Goal: Task Accomplishment & Management: Manage account settings

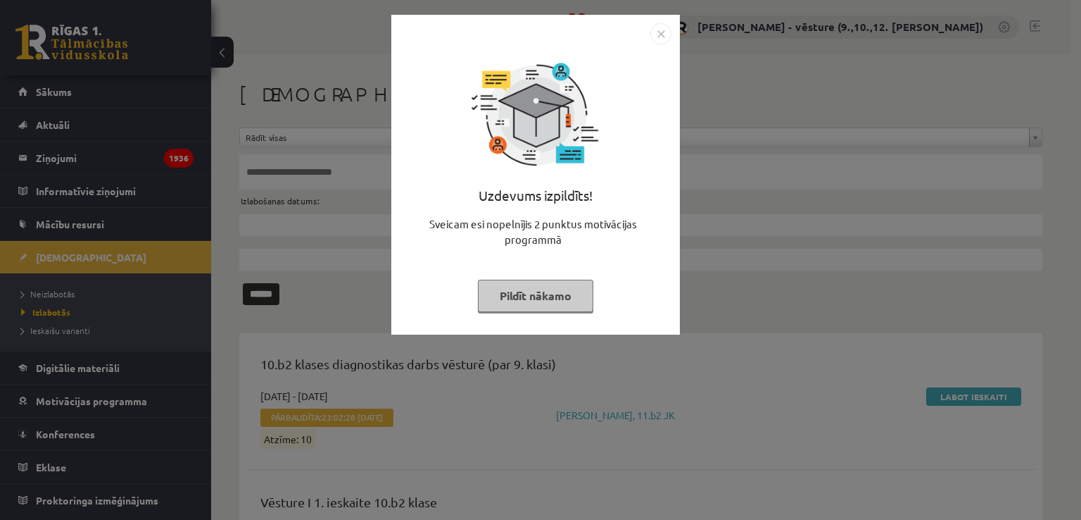
click at [787, 113] on div "Uzdevums izpildīts! Sveicam esi nopelnījis 2 punktus motivācijas programmā Pild…" at bounding box center [540, 260] width 1081 height 520
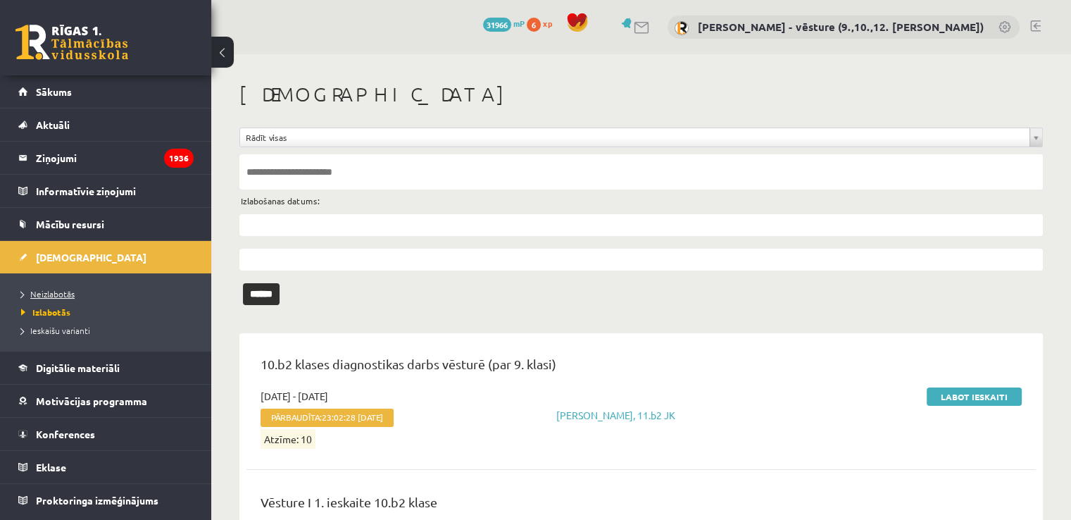
click at [146, 287] on link "Neizlabotās" at bounding box center [109, 293] width 176 height 13
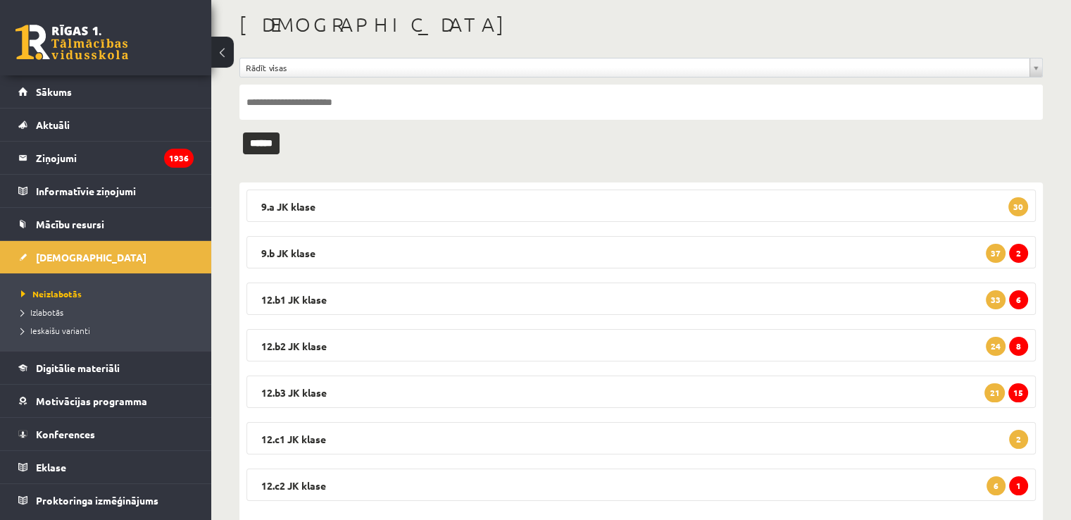
scroll to position [70, 0]
click at [710, 226] on div "9.a JK klase 30 Latvijas un pasaules vēsture JK 9.a klase 1. ieskaite 2025-09-1…" at bounding box center [640, 351] width 803 height 339
click at [732, 256] on legend "9.b JK klase 2 37" at bounding box center [640, 251] width 789 height 32
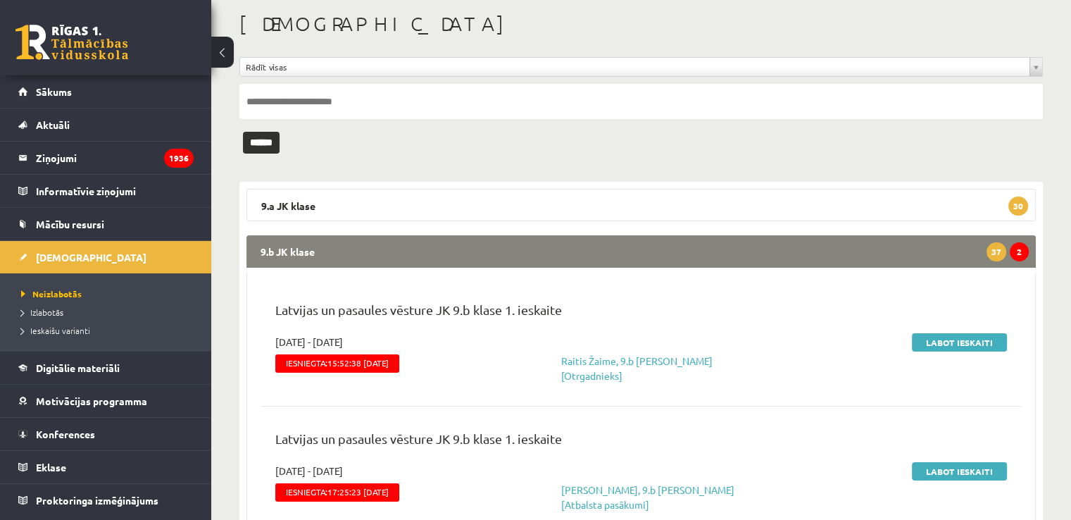
click at [926, 258] on legend "9.b JK klase 2 37" at bounding box center [640, 251] width 789 height 32
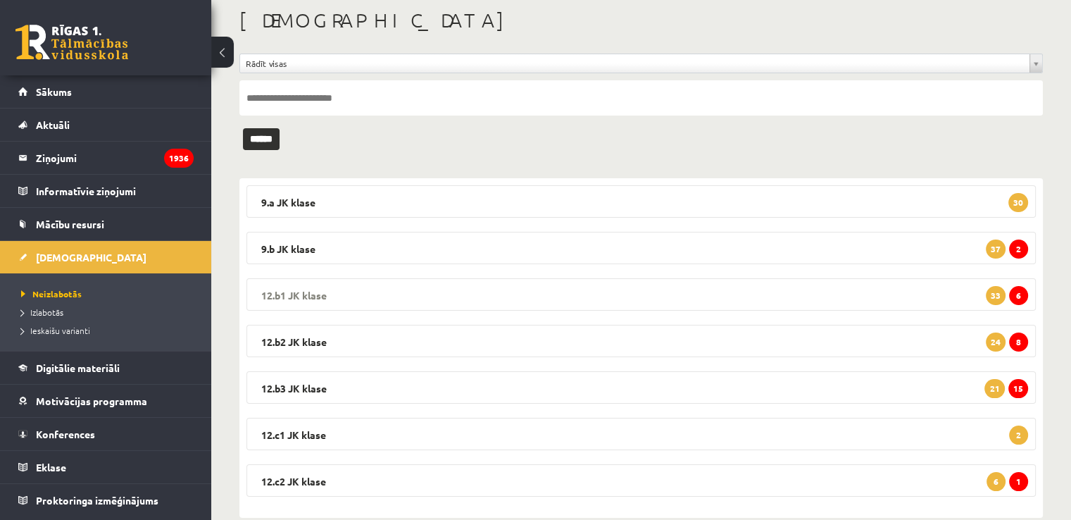
scroll to position [99, 0]
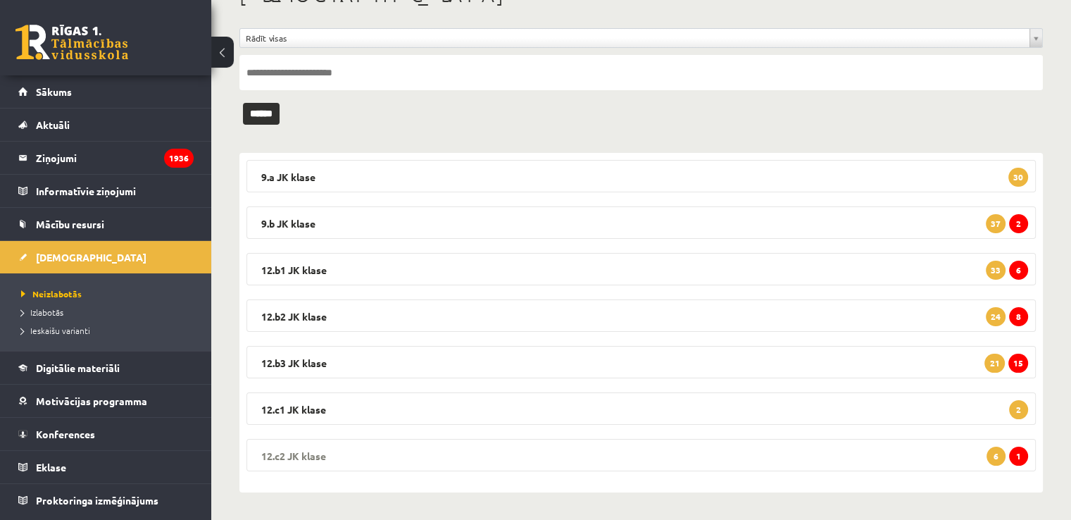
click at [917, 459] on legend "12.c2 JK klase 1 6" at bounding box center [640, 455] width 789 height 32
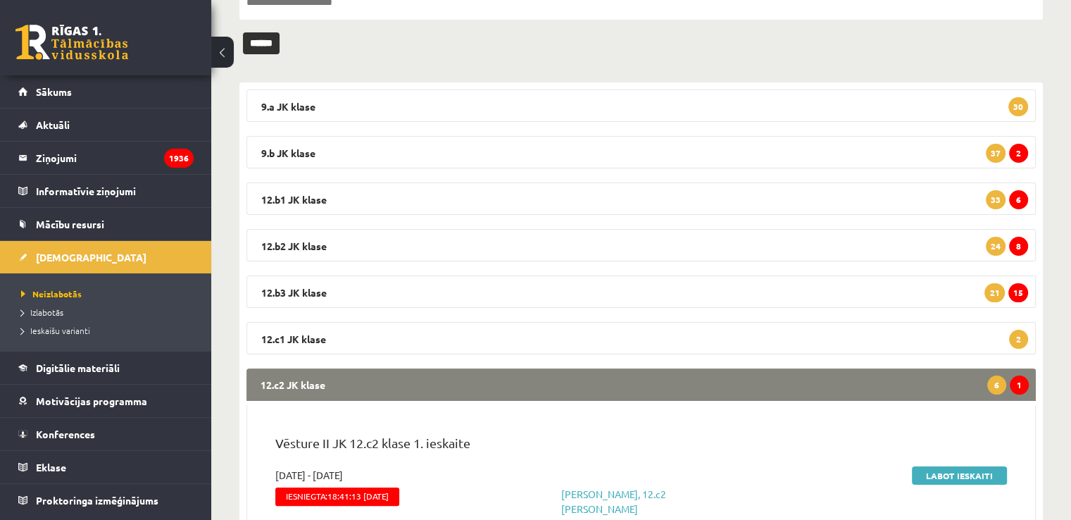
scroll to position [310, 0]
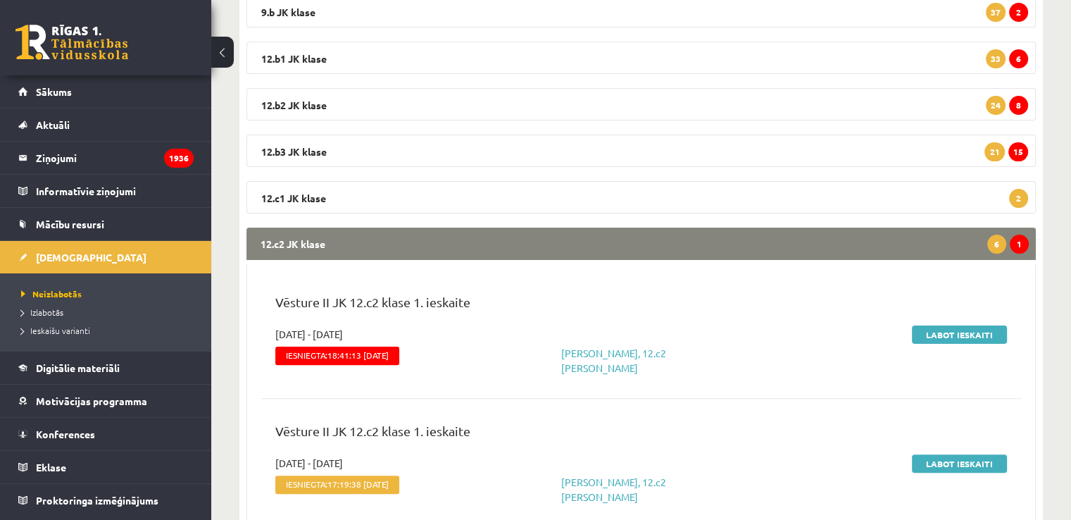
click at [956, 242] on legend "12.c2 JK klase 1 6" at bounding box center [640, 243] width 789 height 32
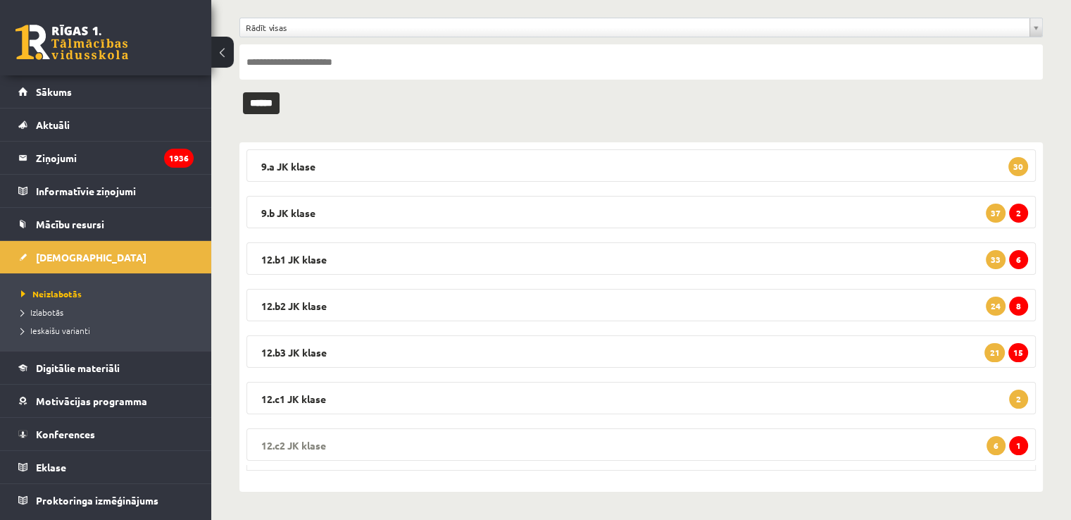
scroll to position [99, 0]
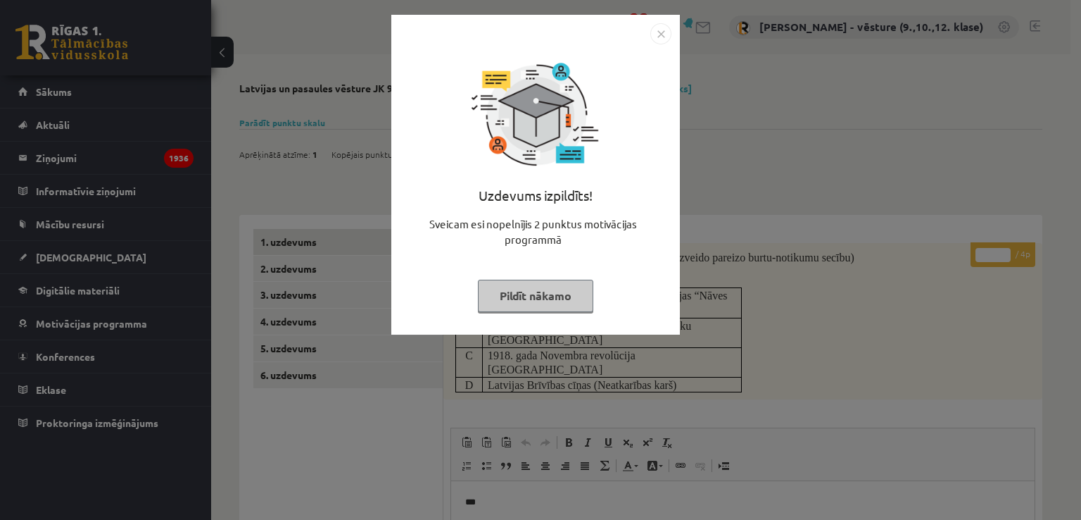
click at [656, 44] on img "Close" at bounding box center [660, 33] width 21 height 21
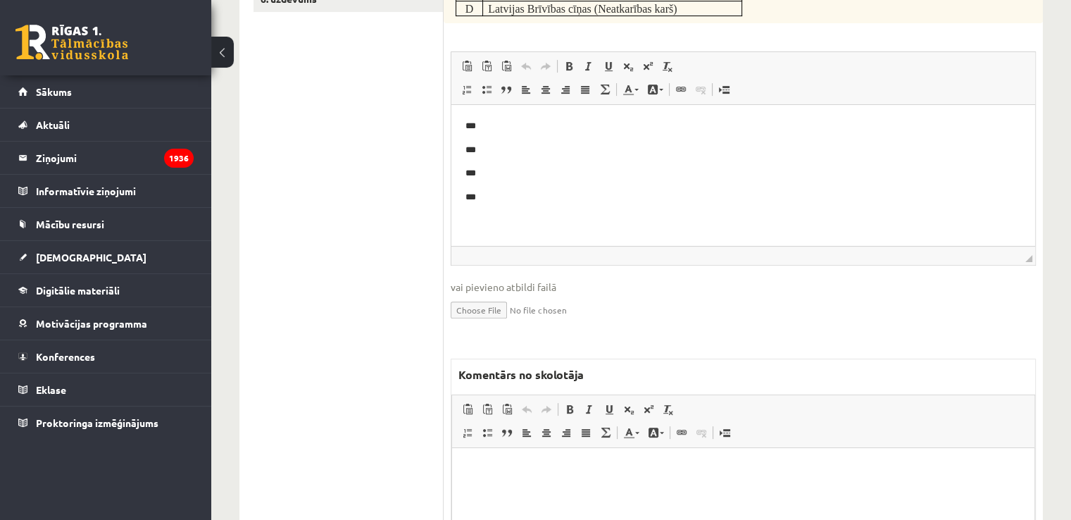
scroll to position [493, 0]
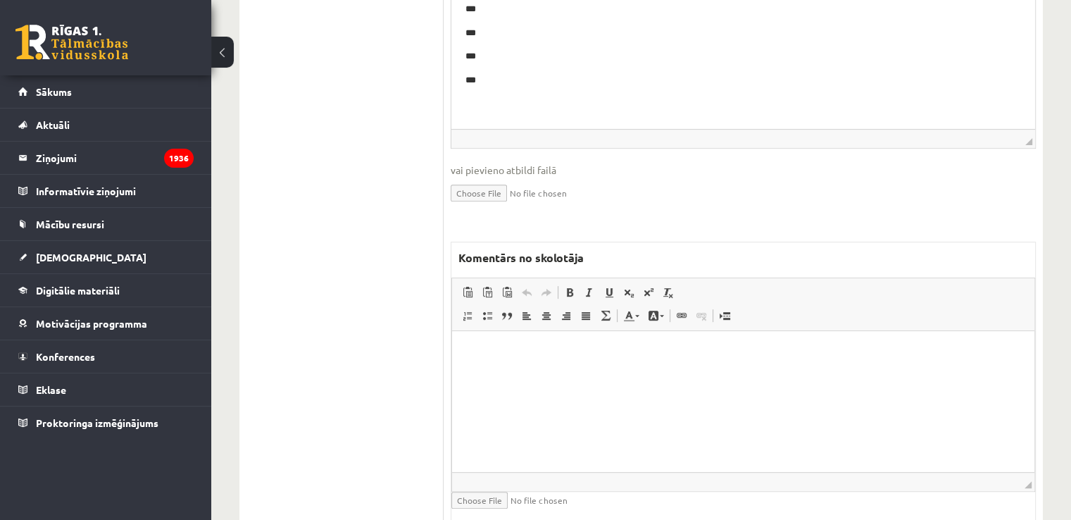
click at [772, 472] on span "◢ Elementa ceļš" at bounding box center [743, 481] width 582 height 19
click at [784, 374] on html at bounding box center [743, 352] width 582 height 43
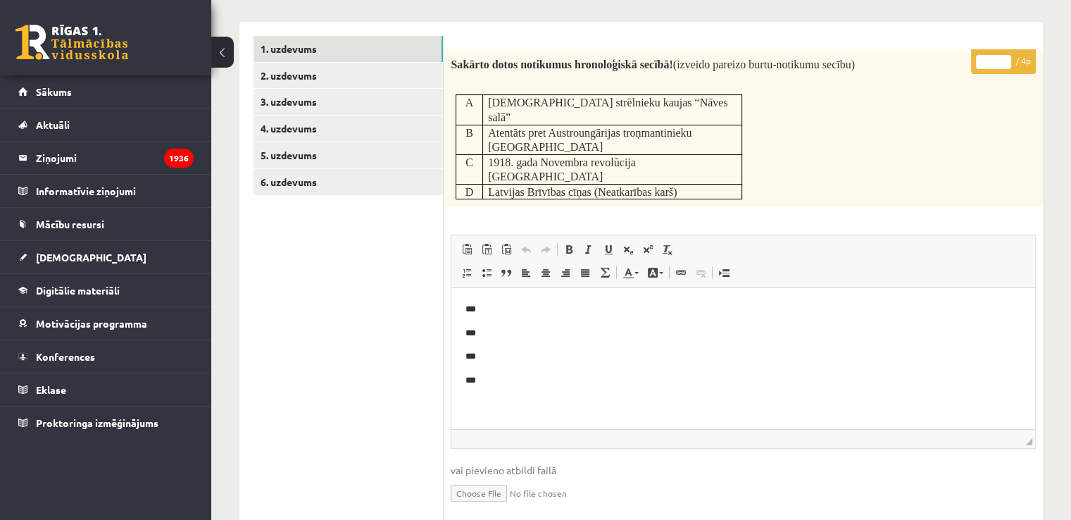
scroll to position [0, 0]
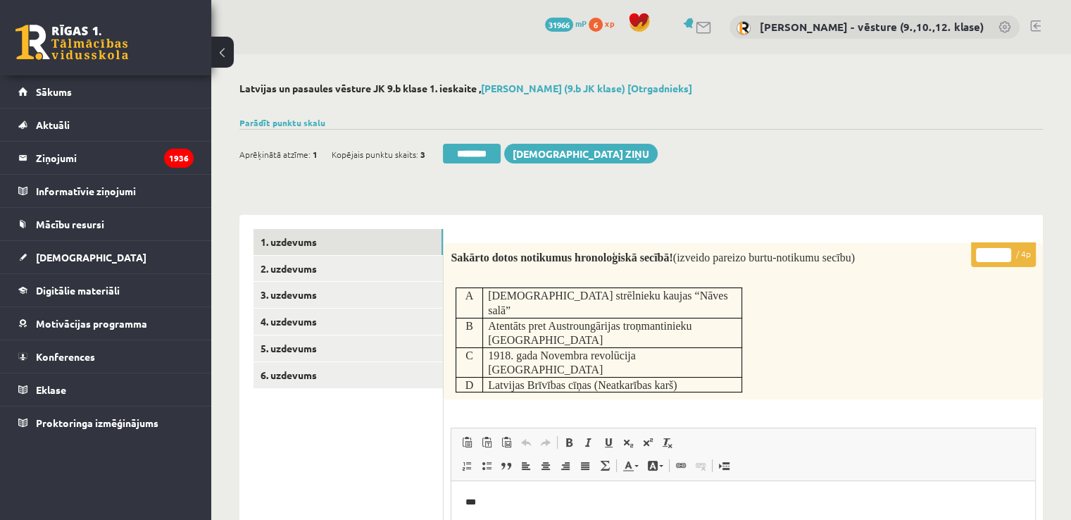
drag, startPoint x: 991, startPoint y: 247, endPoint x: 976, endPoint y: 251, distance: 15.4
click at [976, 251] on input "*" at bounding box center [993, 255] width 35 height 14
type input "*"
click at [310, 274] on link "2. uzdevums" at bounding box center [347, 269] width 189 height 26
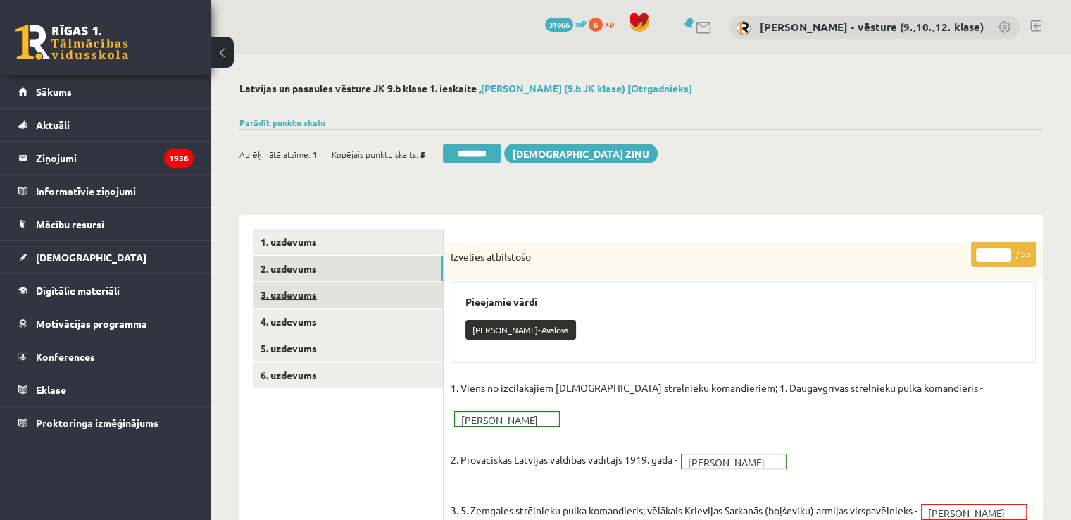
click at [363, 289] on link "3. uzdevums" at bounding box center [347, 295] width 189 height 26
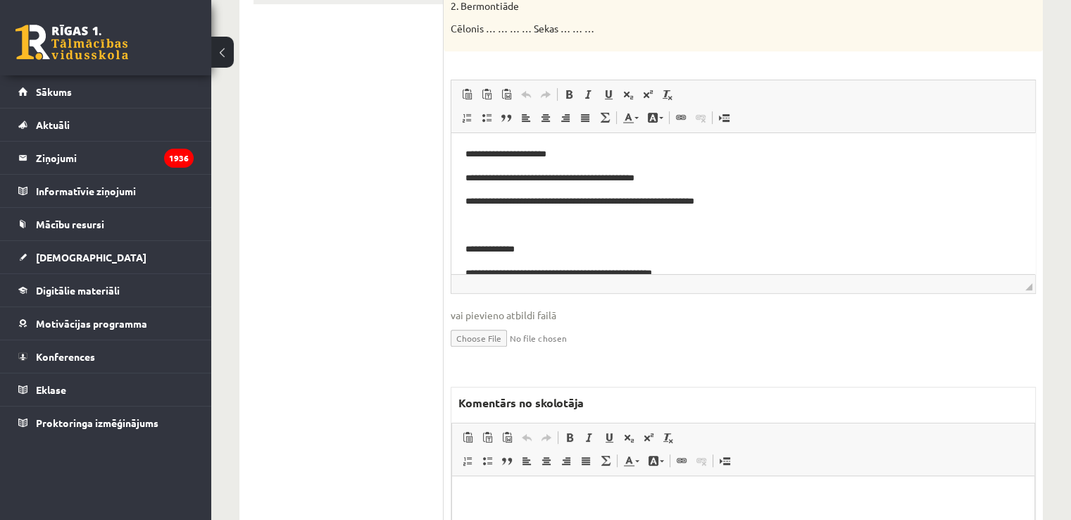
scroll to position [422, 0]
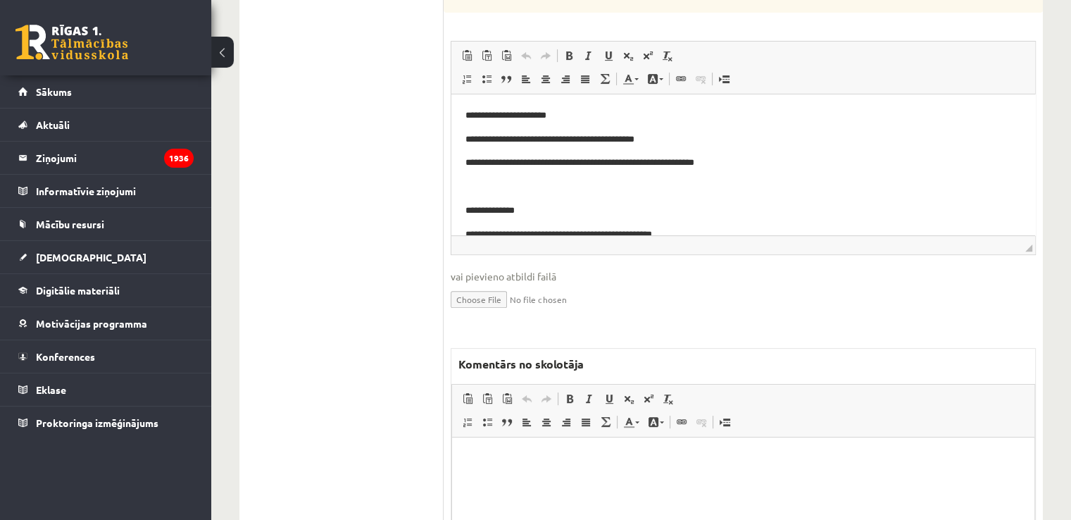
click at [715, 465] on html at bounding box center [743, 457] width 582 height 43
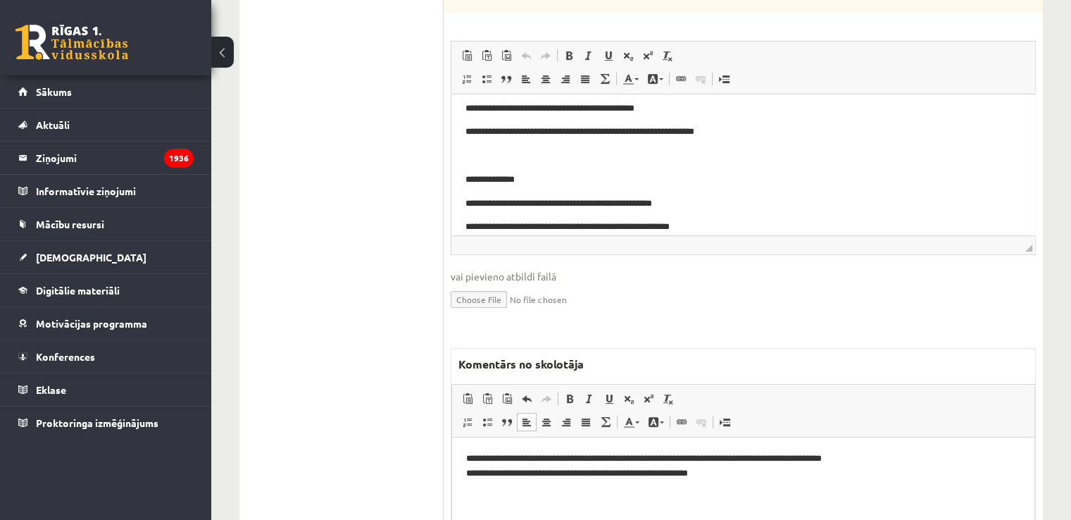
scroll to position [45, 0]
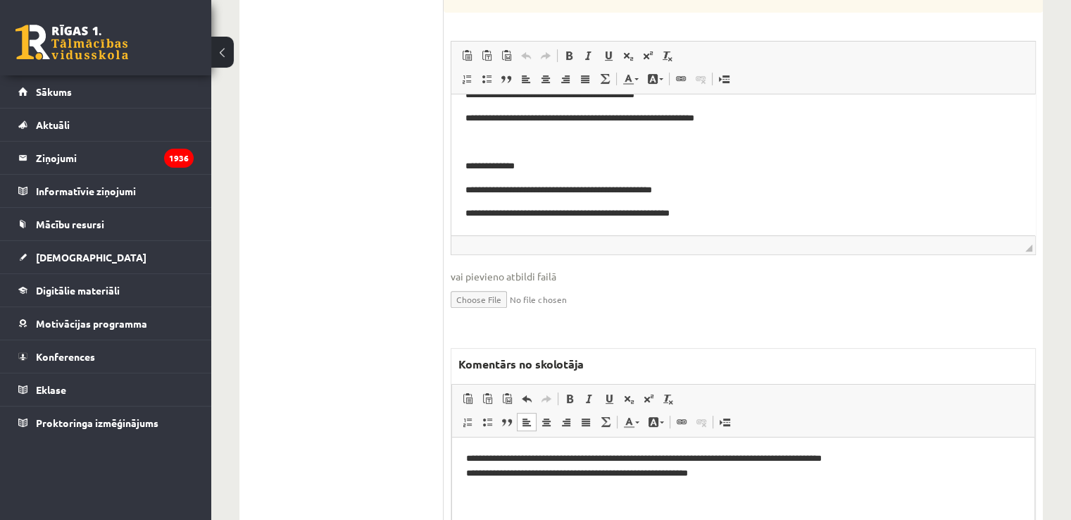
click at [758, 470] on p "**********" at bounding box center [743, 466] width 555 height 30
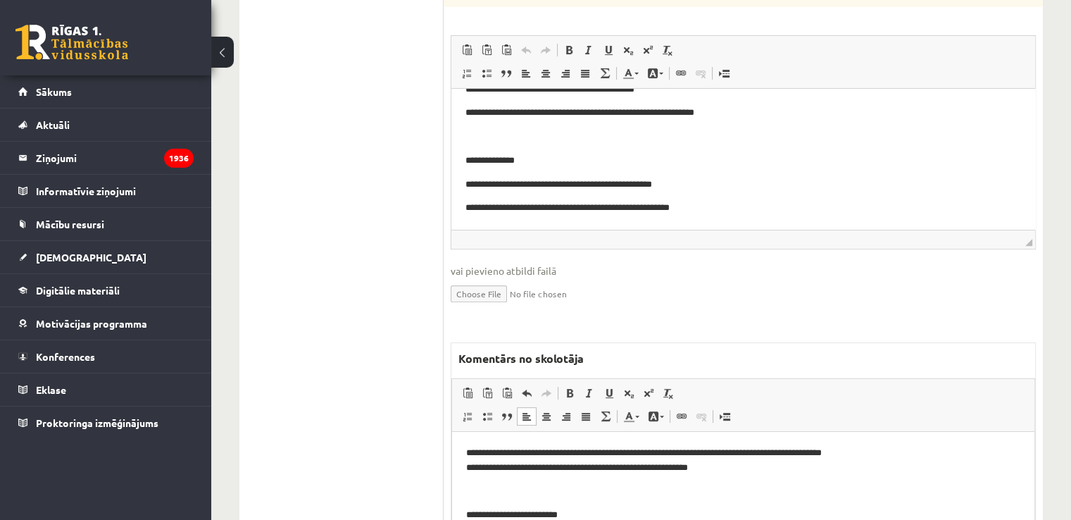
scroll to position [0, 0]
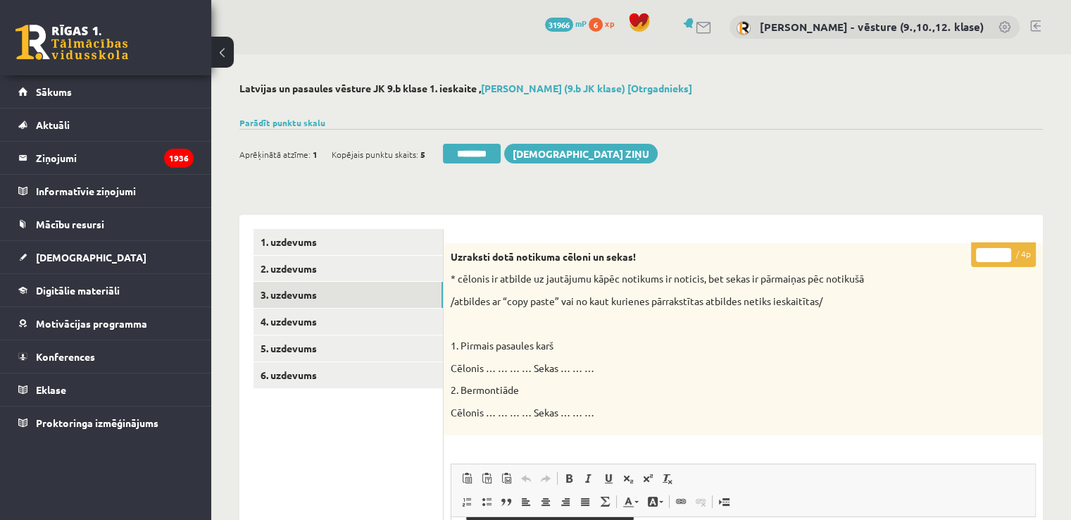
click at [983, 251] on input "*" at bounding box center [993, 255] width 35 height 14
type input "*"
click at [347, 317] on link "4. uzdevums" at bounding box center [347, 321] width 189 height 26
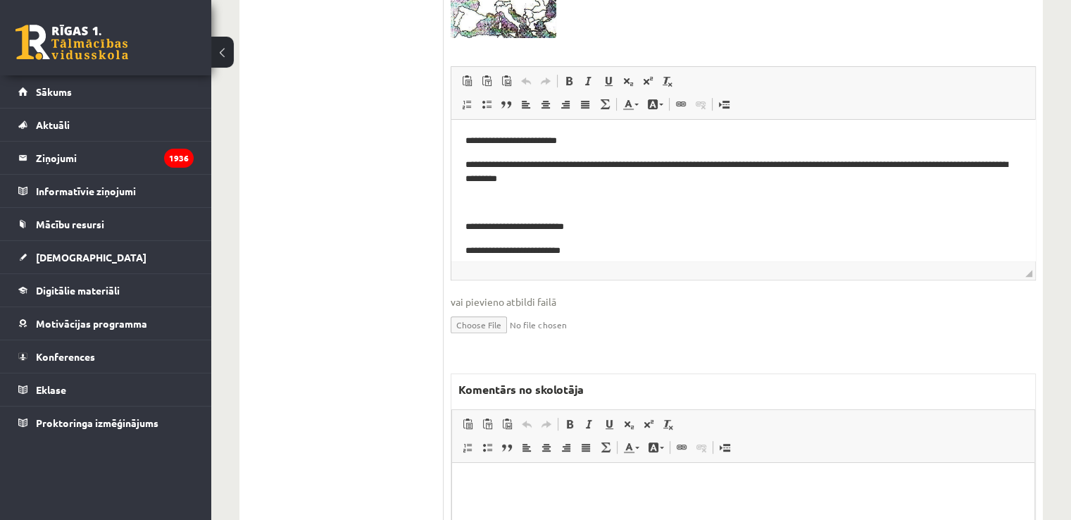
scroll to position [648, 0]
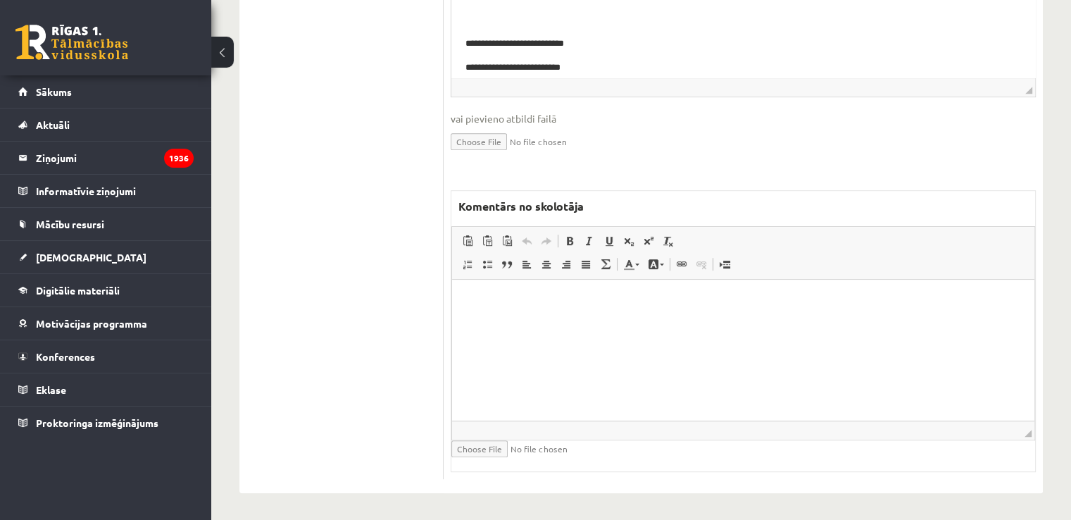
click at [485, 322] on html at bounding box center [743, 300] width 582 height 43
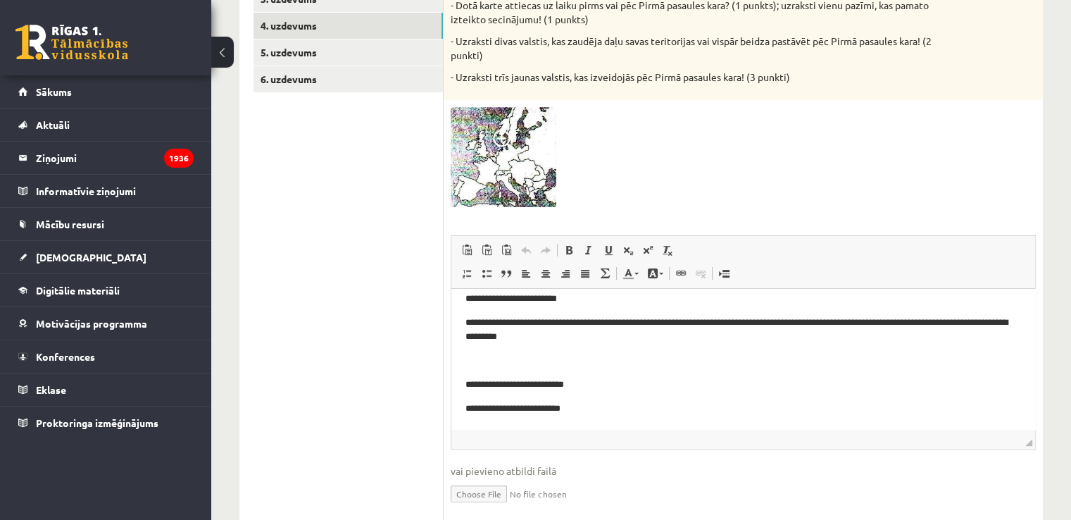
scroll to position [155, 0]
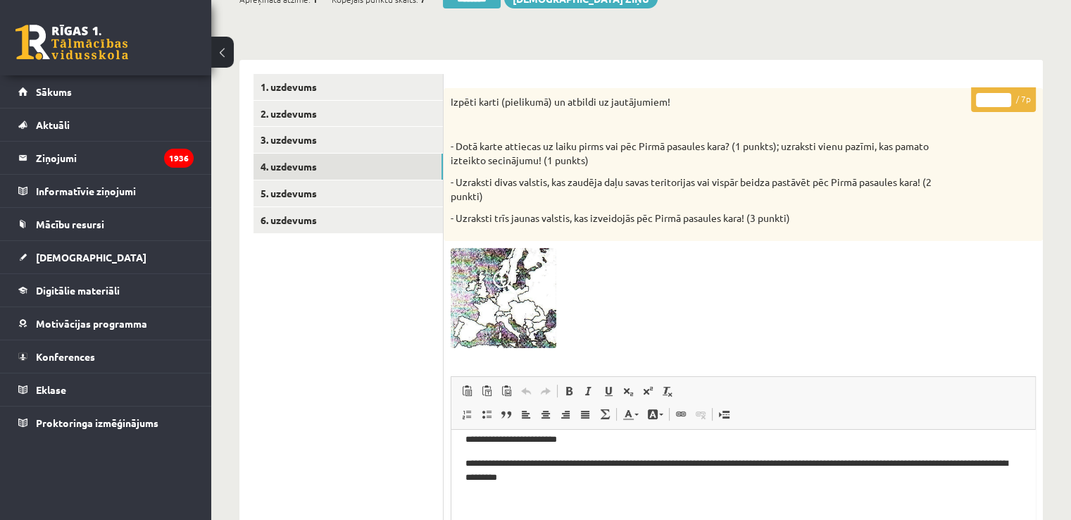
drag, startPoint x: 980, startPoint y: 93, endPoint x: 991, endPoint y: 94, distance: 11.4
click at [991, 94] on input "*" at bounding box center [993, 100] width 35 height 14
type input "*"
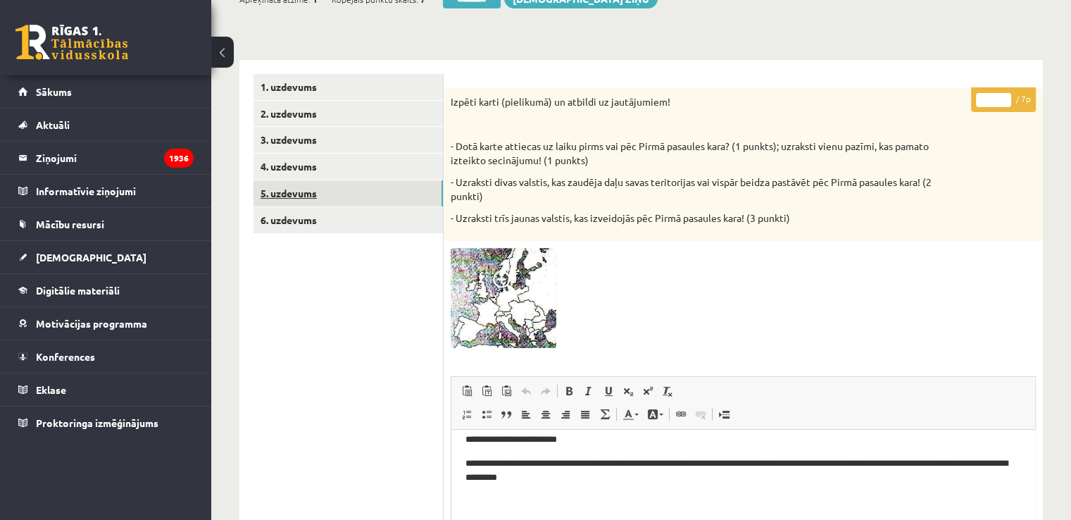
click at [339, 194] on link "5. uzdevums" at bounding box center [347, 193] width 189 height 26
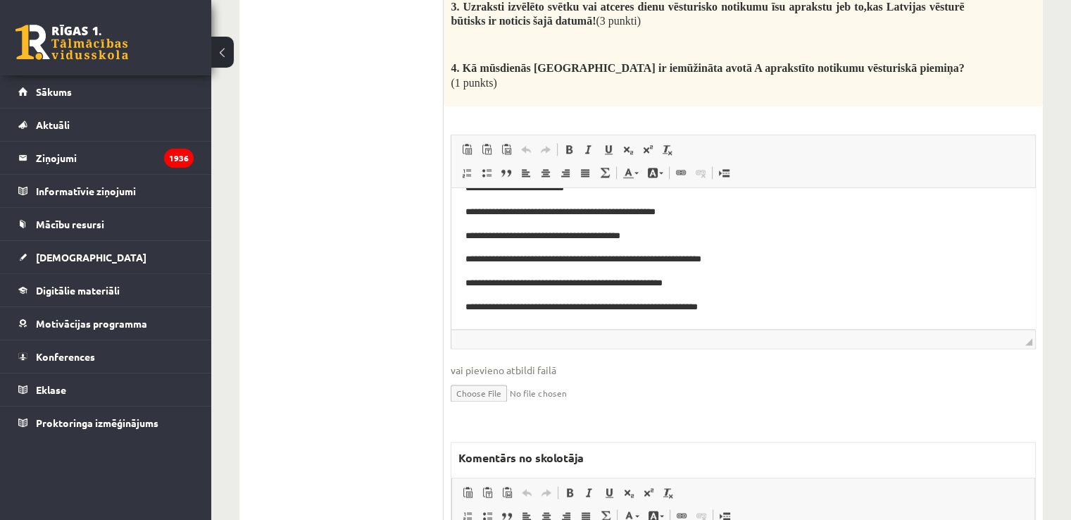
scroll to position [1884, 0]
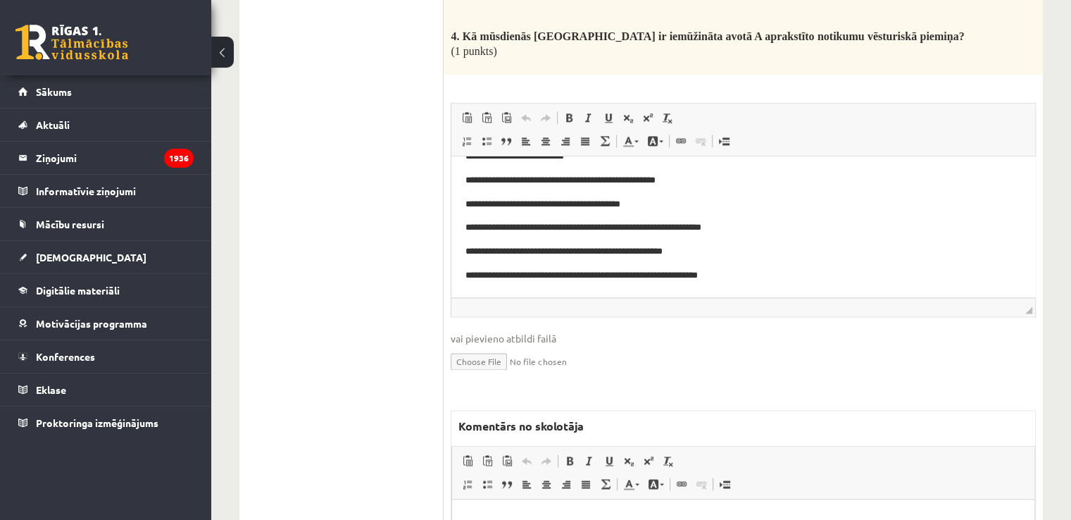
click at [589, 519] on html at bounding box center [743, 519] width 582 height 43
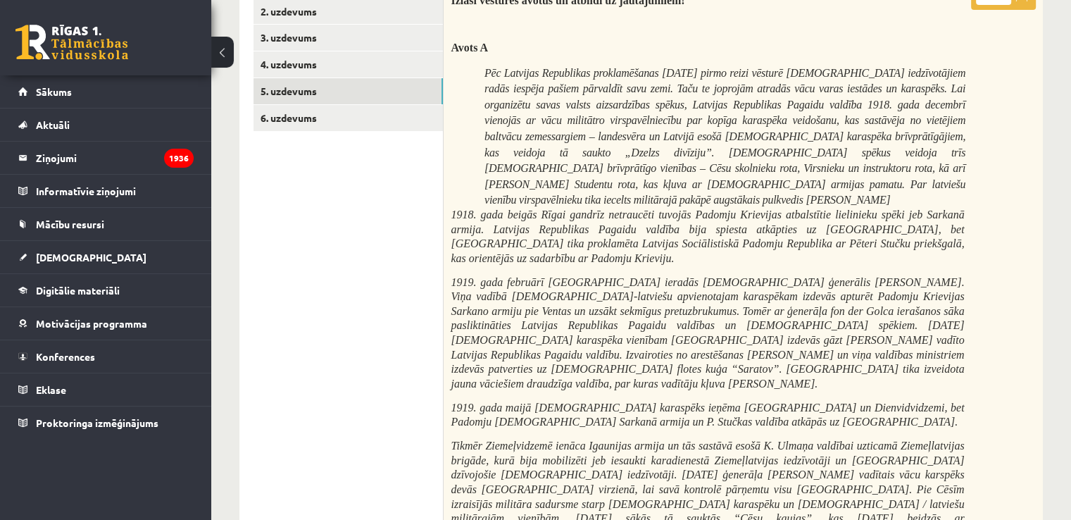
scroll to position [124, 0]
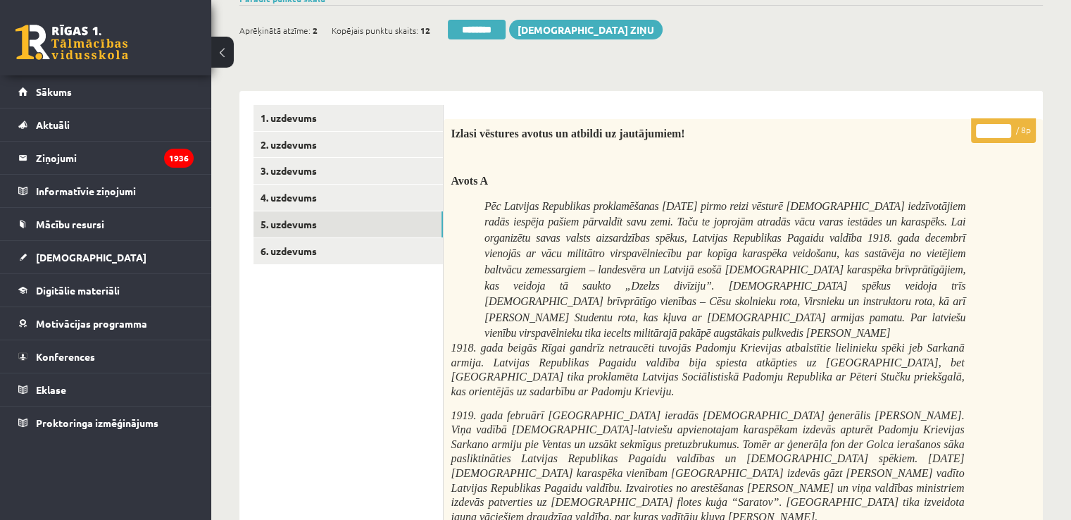
drag, startPoint x: 990, startPoint y: 127, endPoint x: 961, endPoint y: 134, distance: 30.6
type input "*"
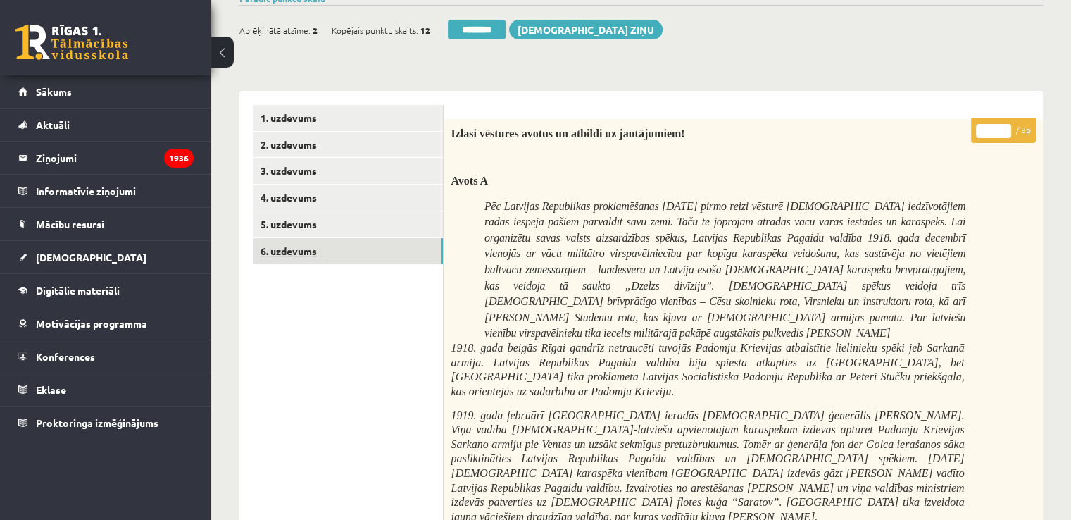
click at [358, 244] on link "6. uzdevums" at bounding box center [347, 251] width 189 height 26
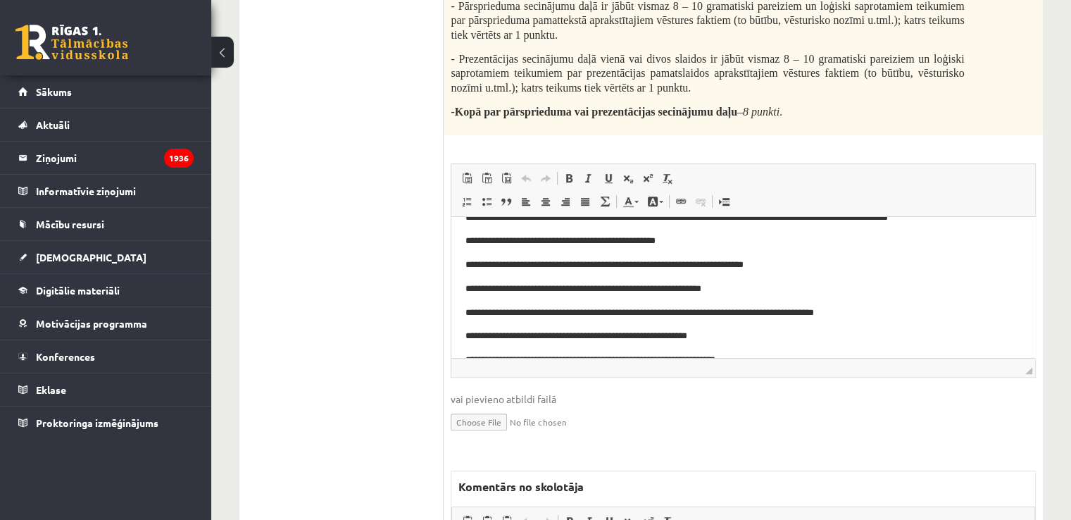
scroll to position [140, 0]
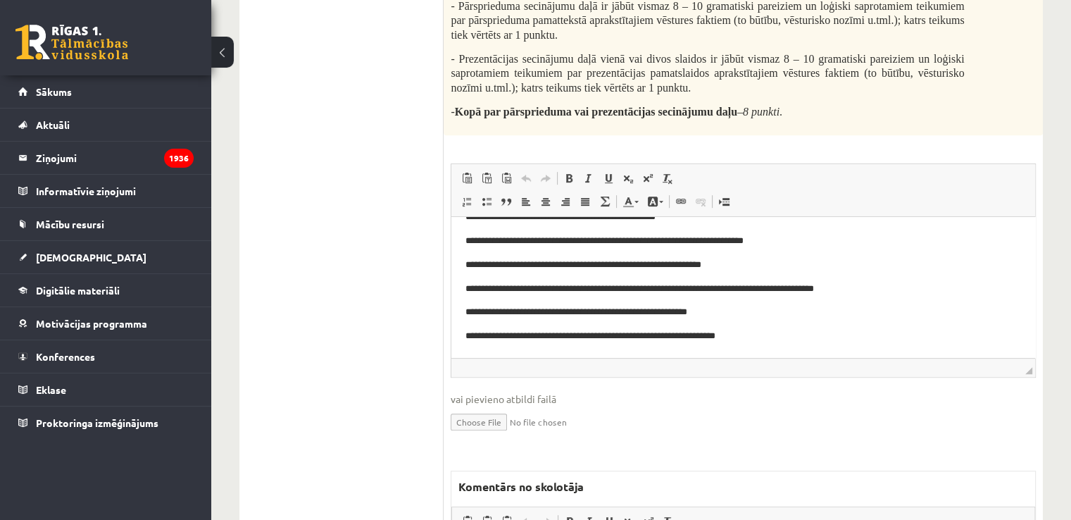
drag, startPoint x: 303, startPoint y: 191, endPoint x: 346, endPoint y: 232, distance: 59.3
click at [303, 192] on ul "1. uzdevums 2. uzdevums 3. uzdevums 4. uzdevums 5. uzdevums 6. uzdevums" at bounding box center [348, 194] width 190 height 1130
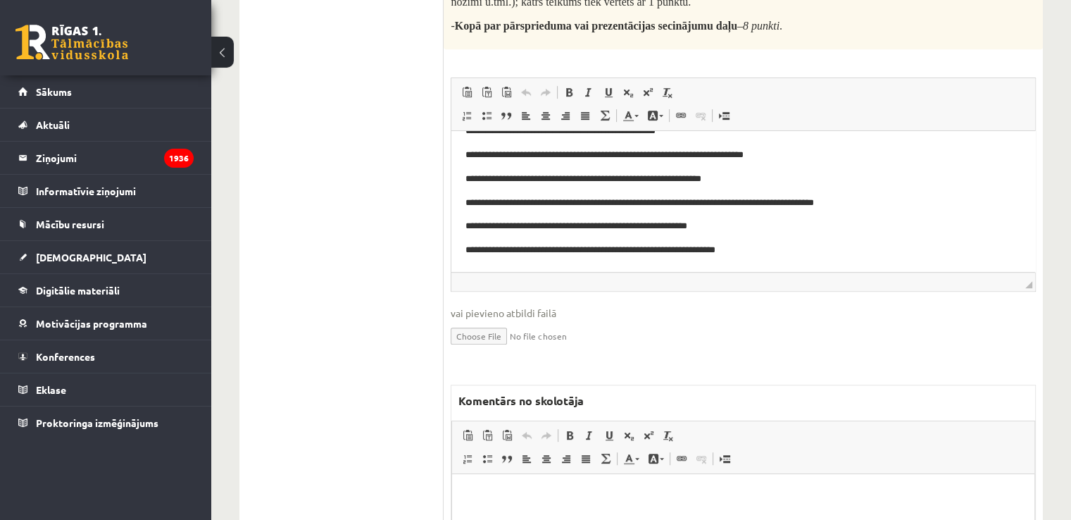
scroll to position [811, 0]
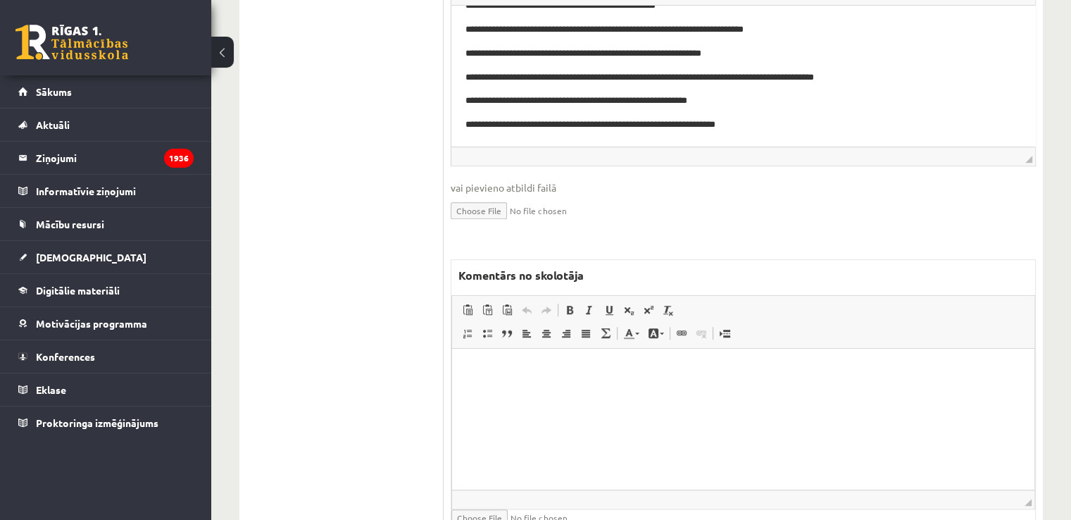
click at [565, 382] on html at bounding box center [743, 369] width 582 height 43
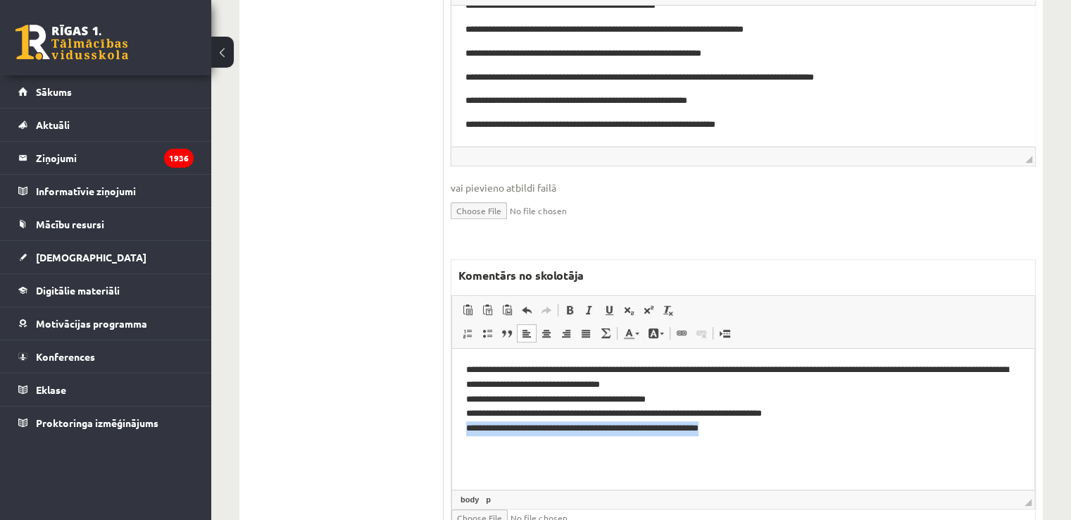
drag, startPoint x: 798, startPoint y: 442, endPoint x: 462, endPoint y: 439, distance: 336.5
click at [462, 439] on html "**********" at bounding box center [743, 398] width 582 height 101
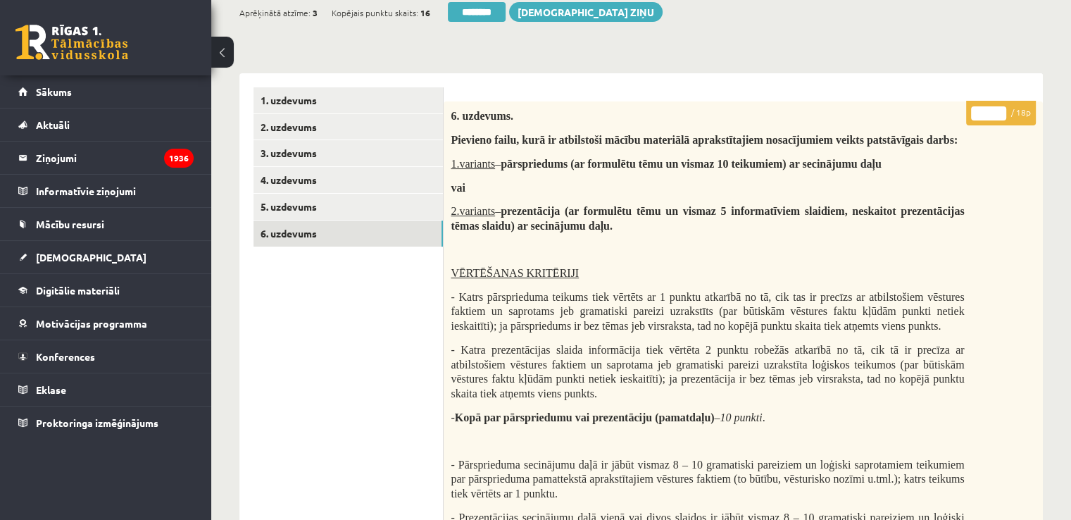
scroll to position [0, 0]
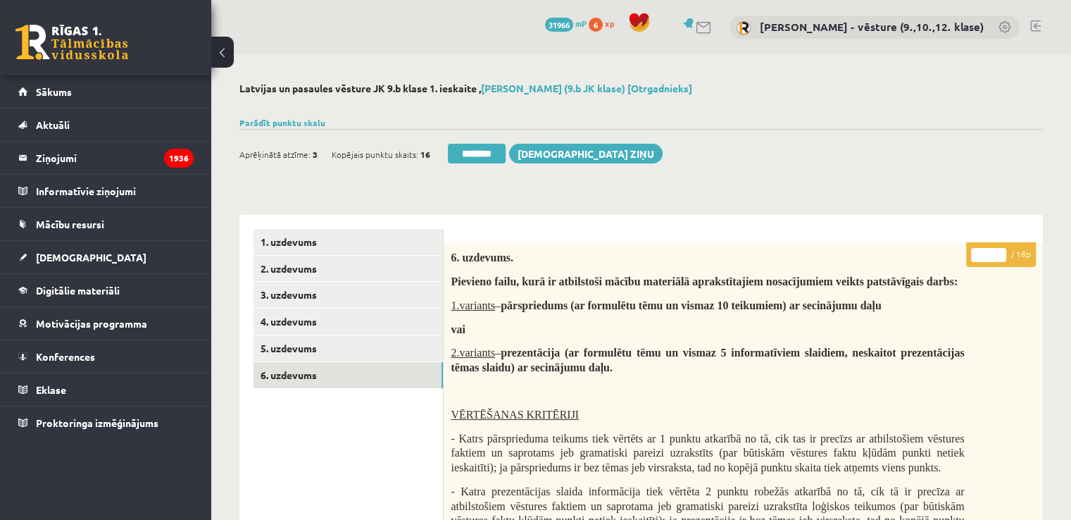
drag, startPoint x: 984, startPoint y: 259, endPoint x: 974, endPoint y: 260, distance: 10.7
click at [974, 260] on input "*" at bounding box center [988, 255] width 35 height 14
type input "*"
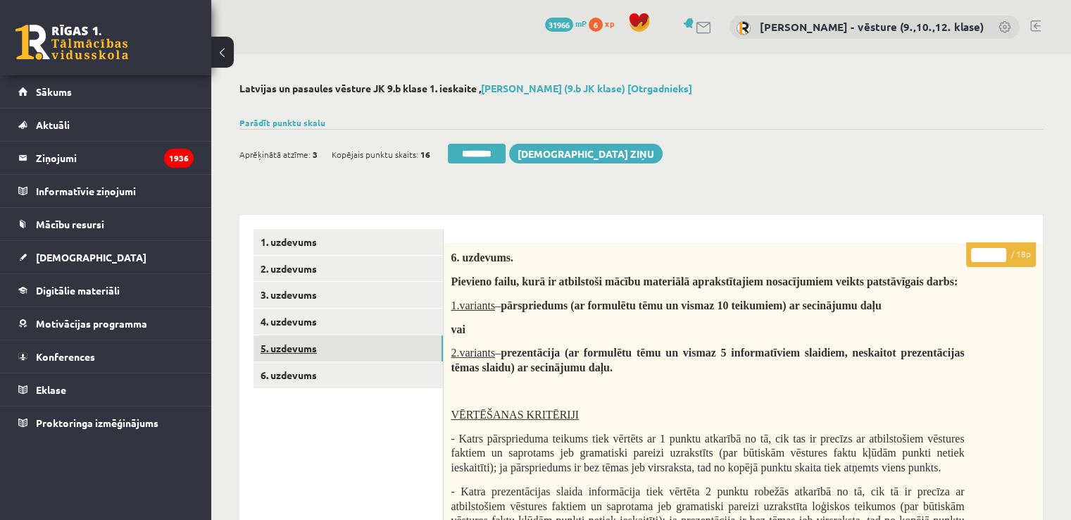
click at [360, 355] on link "5. uzdevums" at bounding box center [347, 348] width 189 height 26
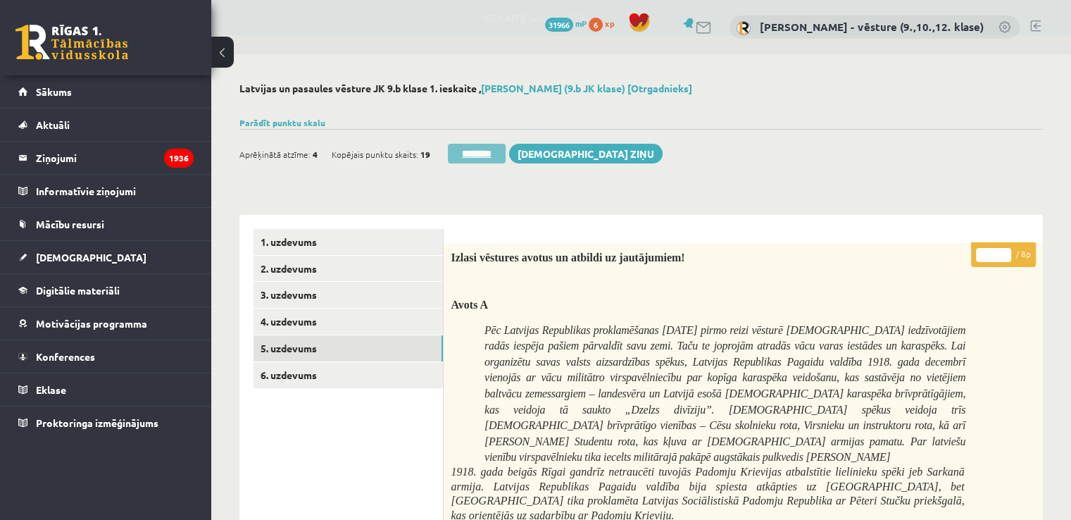
click at [472, 162] on input "********" at bounding box center [477, 154] width 58 height 20
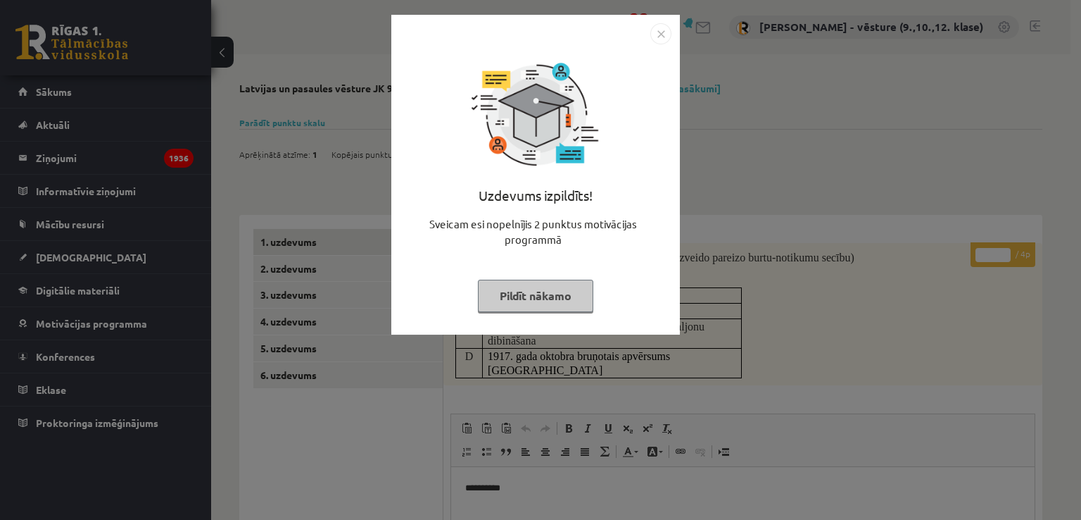
click at [810, 156] on div "Uzdevums izpildīts! Sveicam esi nopelnījis 2 punktus motivācijas programmā Pild…" at bounding box center [540, 260] width 1081 height 520
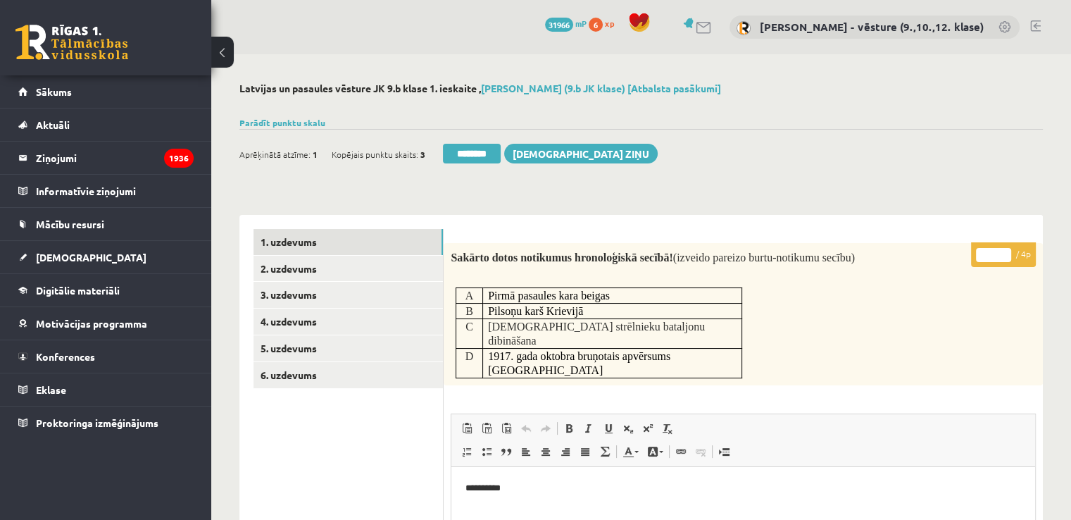
drag, startPoint x: 986, startPoint y: 254, endPoint x: 994, endPoint y: 257, distance: 8.9
click at [994, 257] on input "*" at bounding box center [993, 255] width 35 height 14
type input "*"
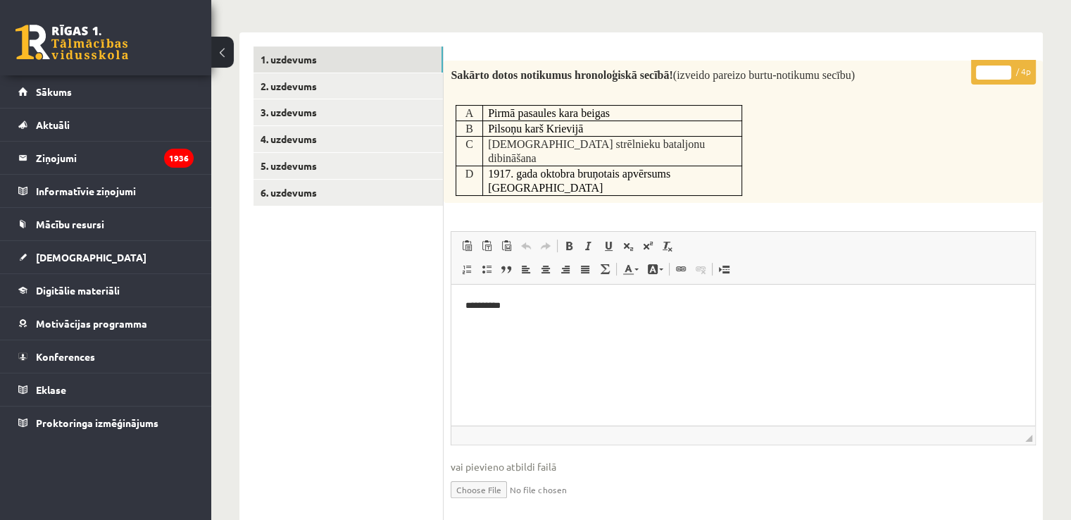
scroll to position [501, 0]
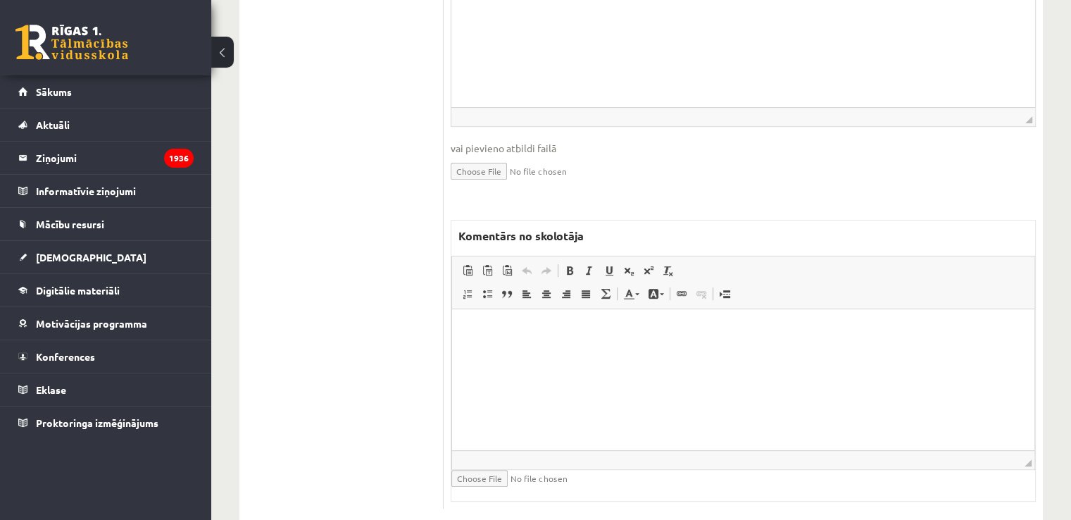
click at [804, 341] on html at bounding box center [743, 329] width 582 height 43
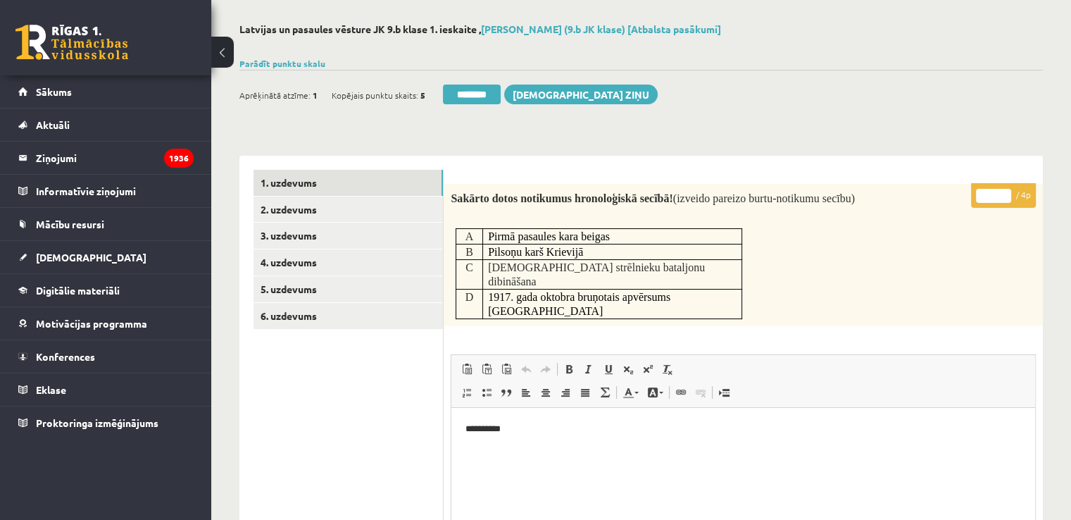
scroll to position [0, 0]
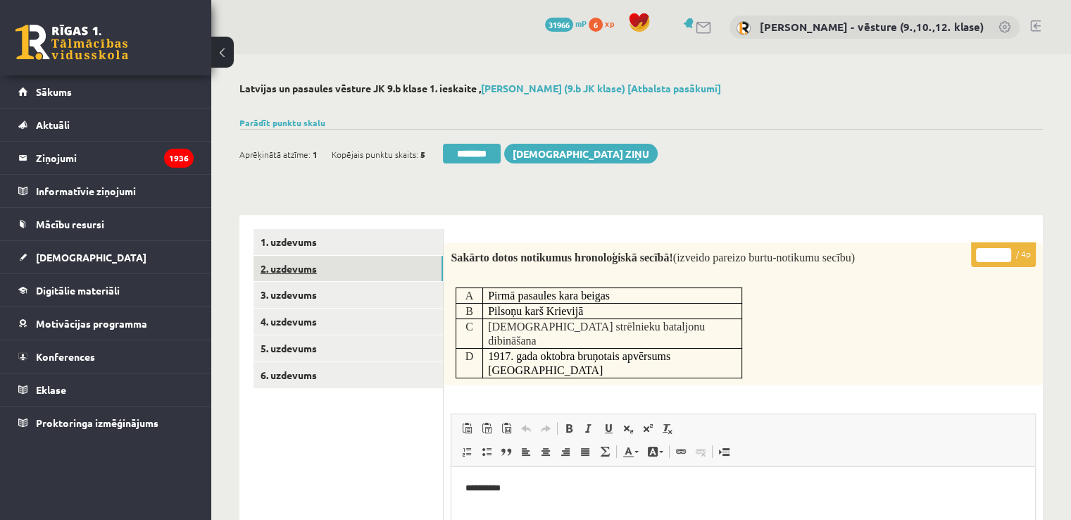
click at [380, 262] on link "2. uzdevums" at bounding box center [347, 269] width 189 height 26
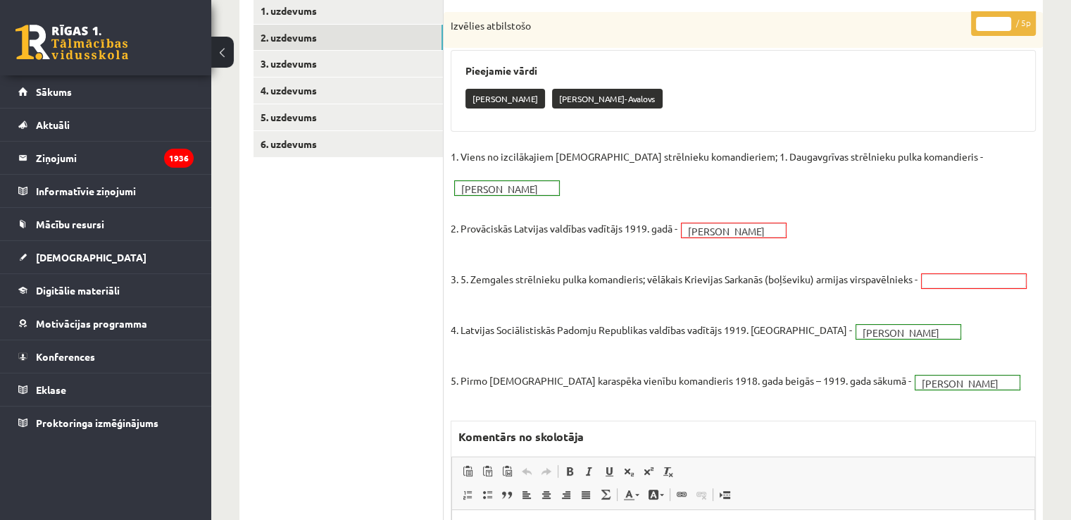
scroll to position [90, 0]
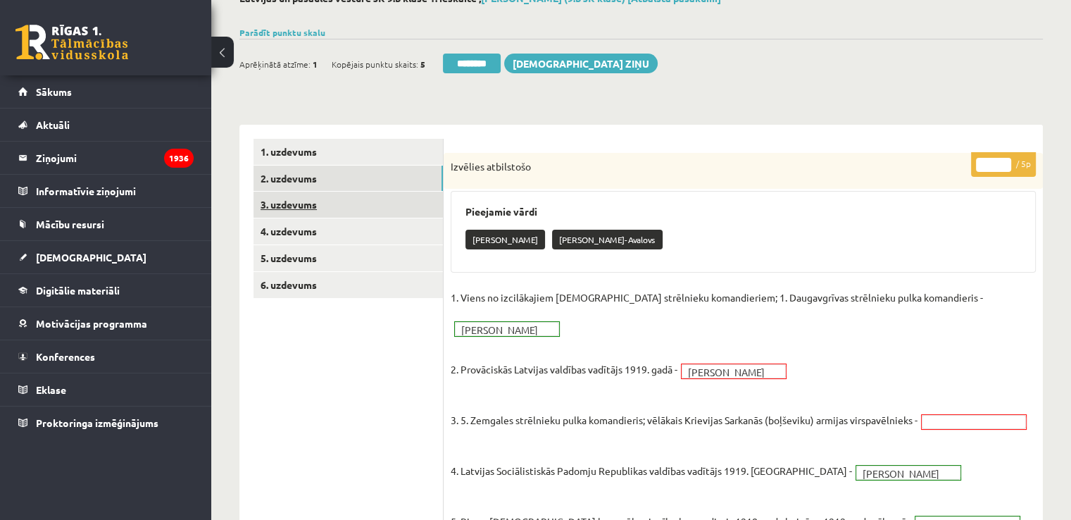
click at [291, 210] on link "3. uzdevums" at bounding box center [347, 204] width 189 height 26
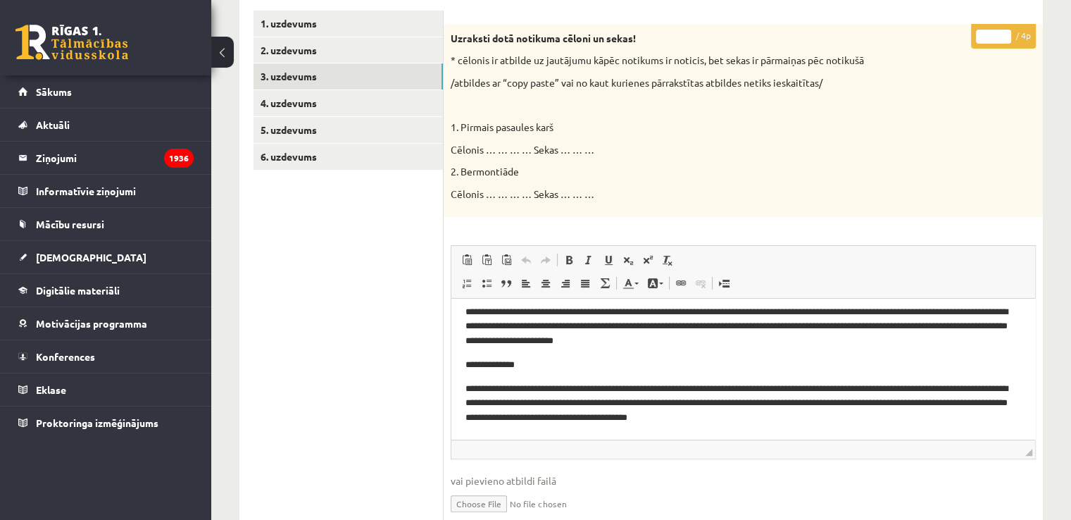
scroll to position [0, 0]
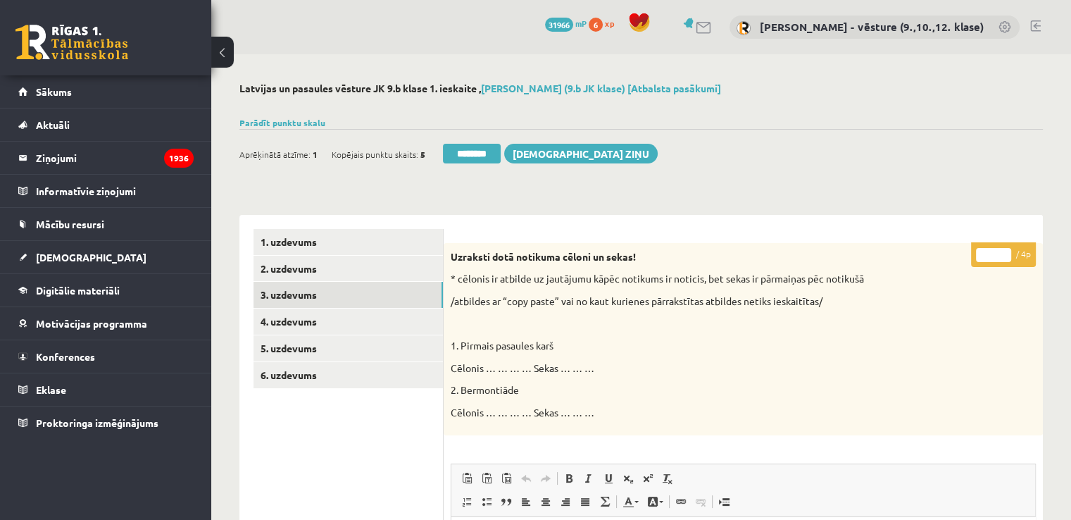
type input "*"
click at [1006, 251] on input "*" at bounding box center [993, 255] width 35 height 14
click at [318, 320] on link "4. uzdevums" at bounding box center [347, 321] width 189 height 26
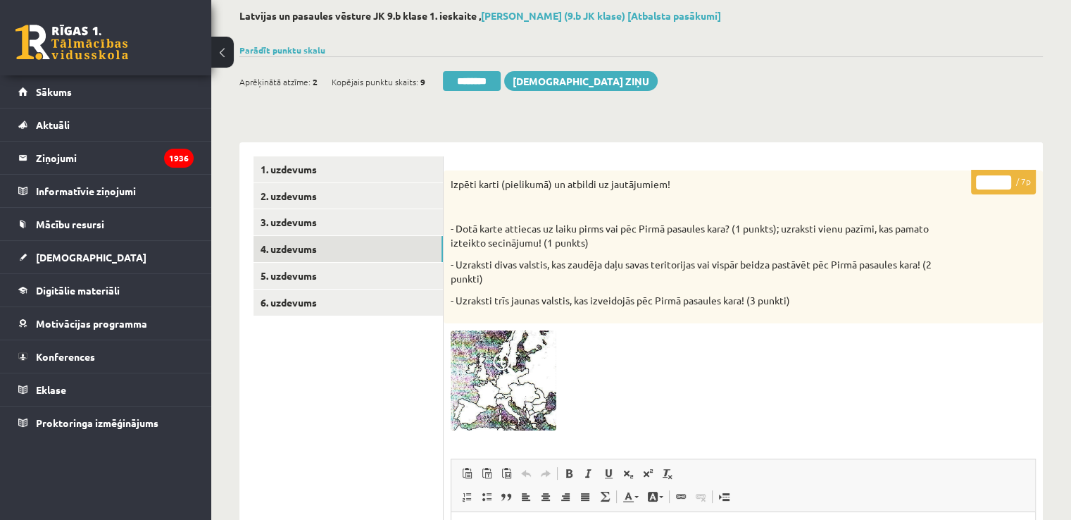
scroll to position [70, 0]
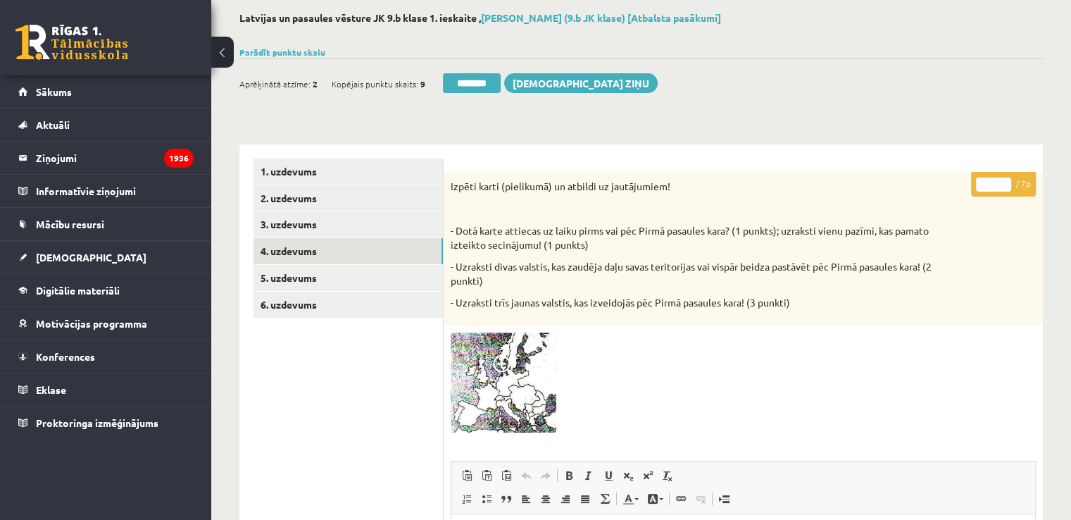
type input "*"
click at [1003, 182] on input "*" at bounding box center [993, 184] width 35 height 14
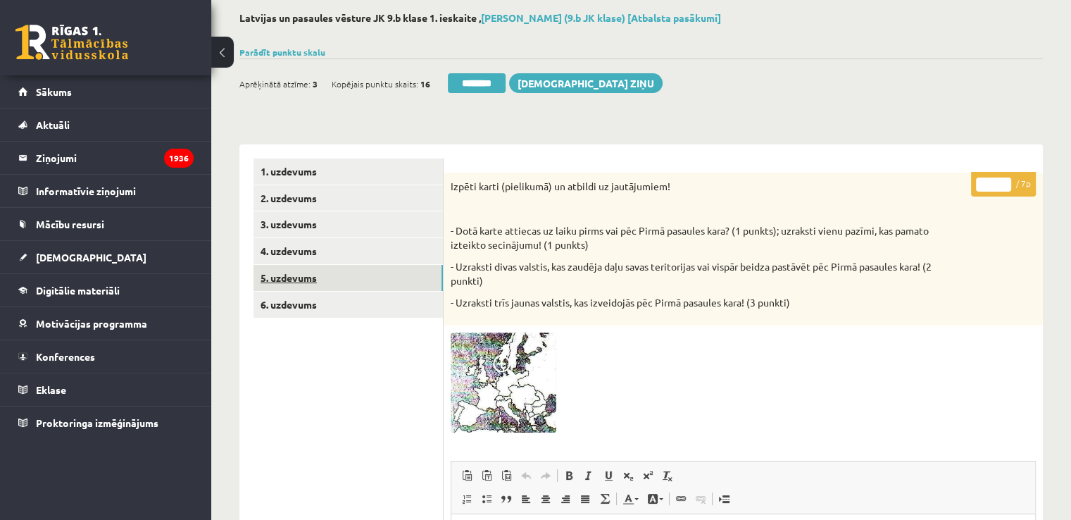
click at [384, 280] on link "5. uzdevums" at bounding box center [347, 278] width 189 height 26
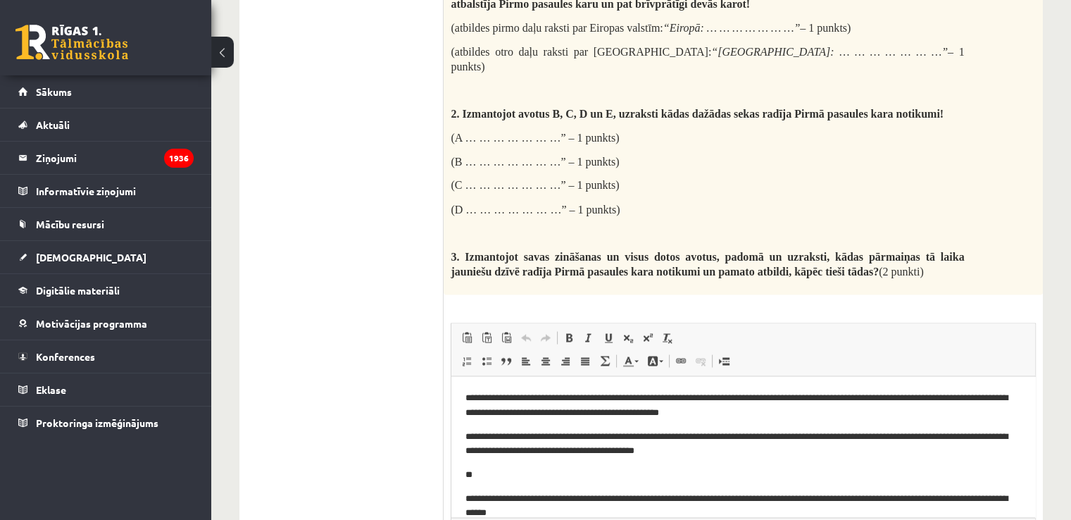
scroll to position [2464, 0]
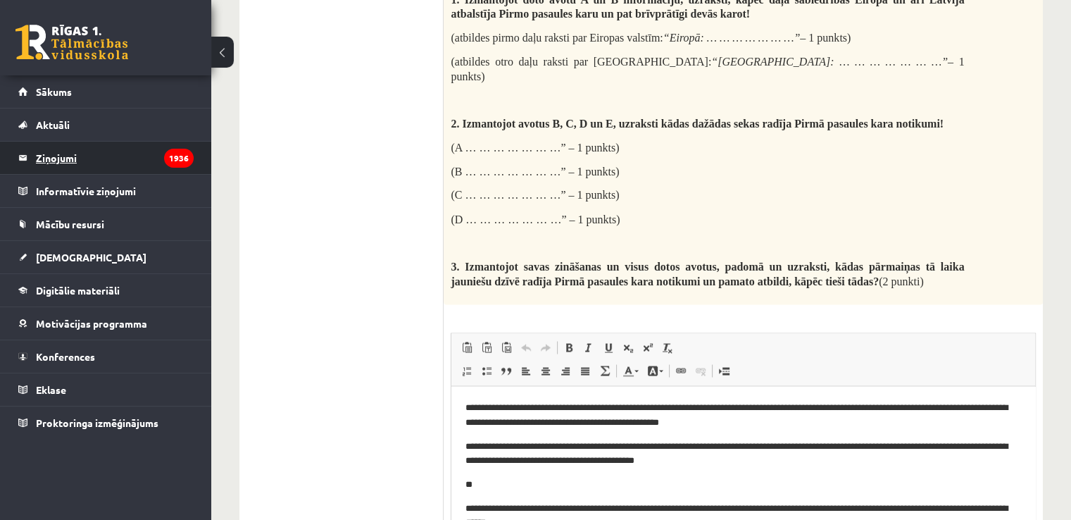
click at [79, 148] on legend "Ziņojumi 1936" at bounding box center [115, 157] width 158 height 32
